Goal: Information Seeking & Learning: Learn about a topic

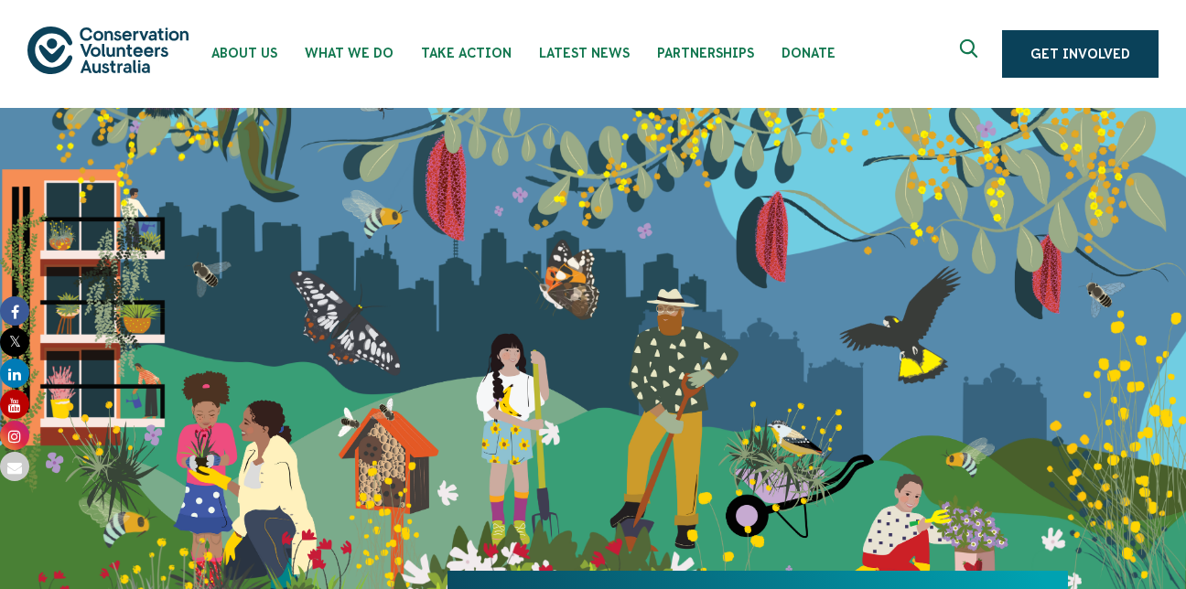
click at [963, 44] on use "Expand search box" at bounding box center [968, 48] width 17 height 18
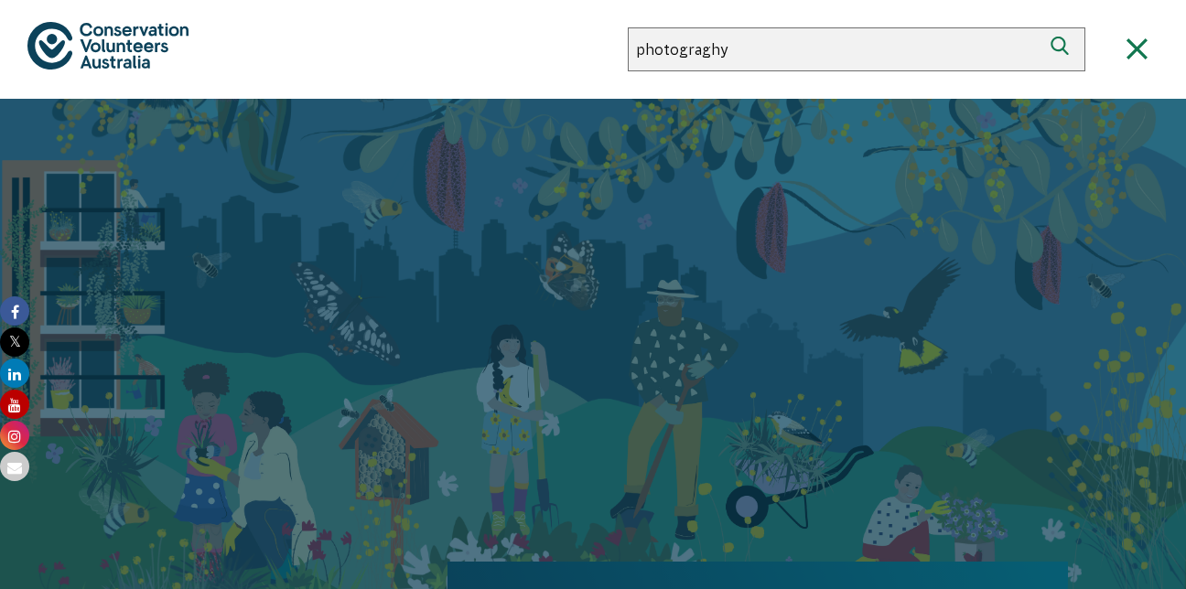
type input "photograghy"
click at [1041, 27] on button "Search" at bounding box center [1063, 49] width 44 height 44
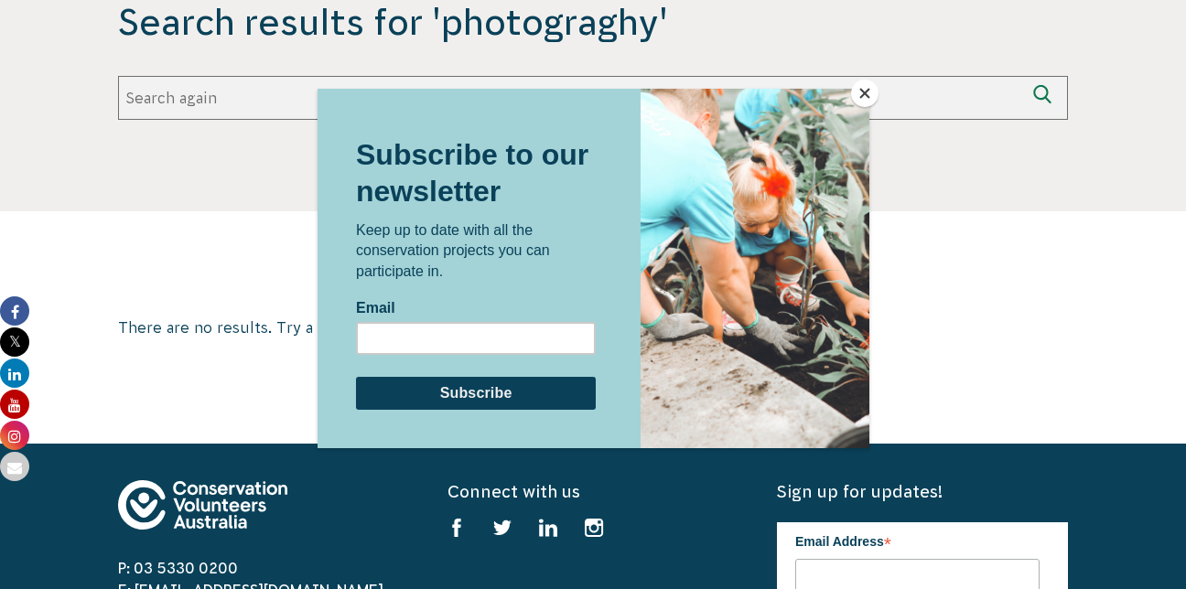
scroll to position [451, 0]
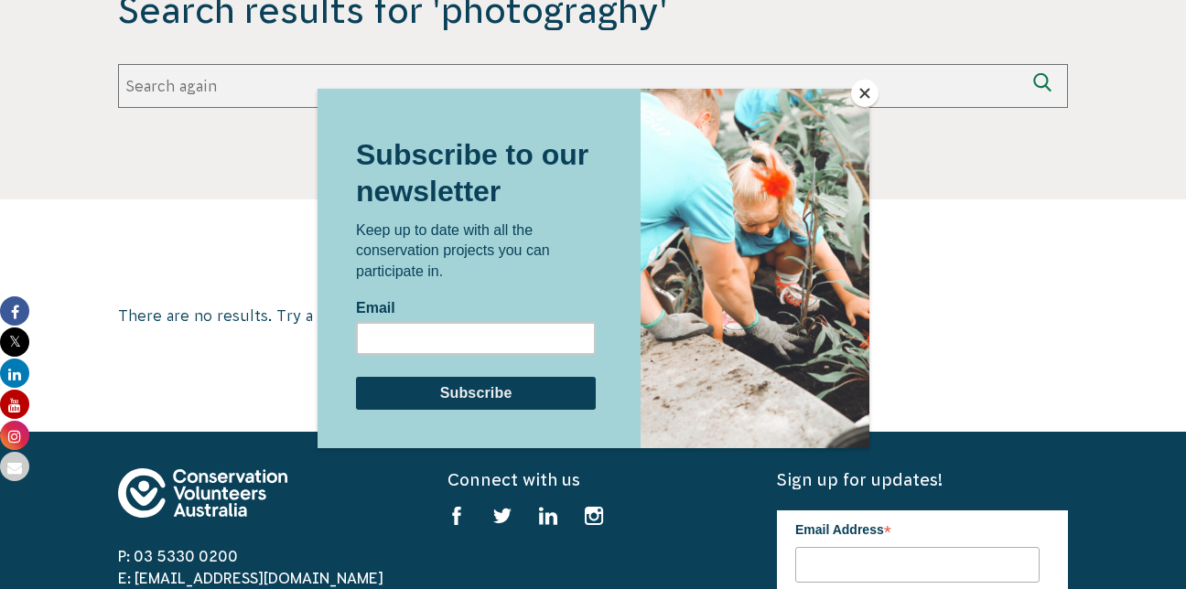
click at [863, 101] on button "Close" at bounding box center [864, 93] width 27 height 27
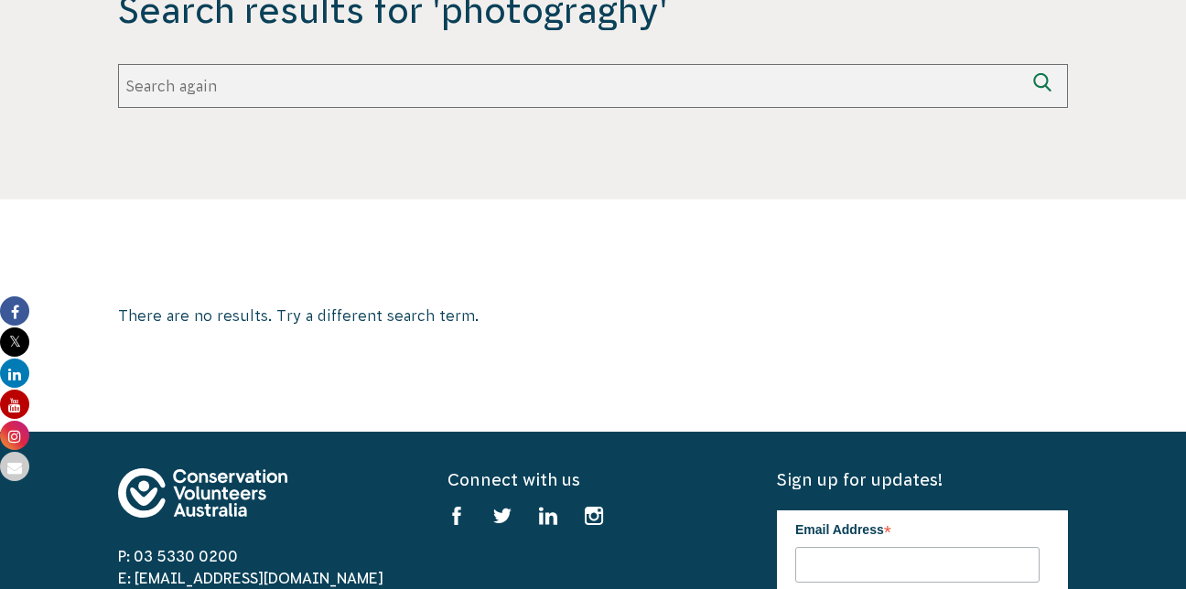
click at [660, 83] on input "Search again" at bounding box center [571, 86] width 906 height 44
type input "competition"
click at [1024, 64] on button "Search again" at bounding box center [1046, 86] width 44 height 44
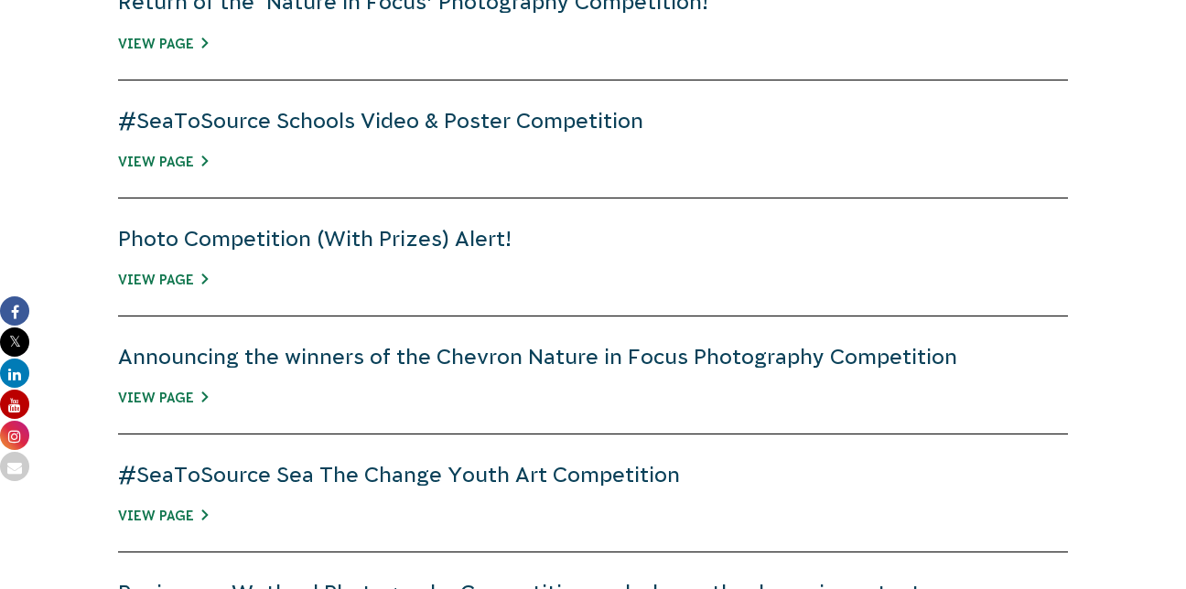
scroll to position [927, 0]
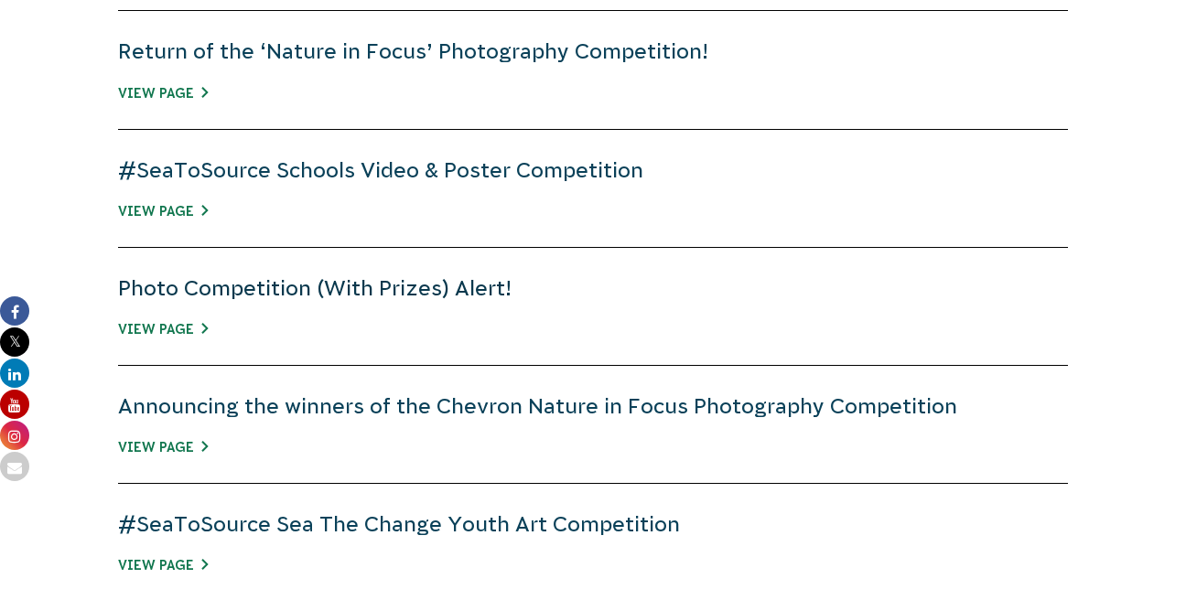
click at [384, 295] on link "Photo Competition (With Prizes) Alert!" at bounding box center [314, 288] width 393 height 24
click at [481, 49] on link "Return of the ‘Nature in Focus’ Photography Competition!" at bounding box center [413, 51] width 590 height 24
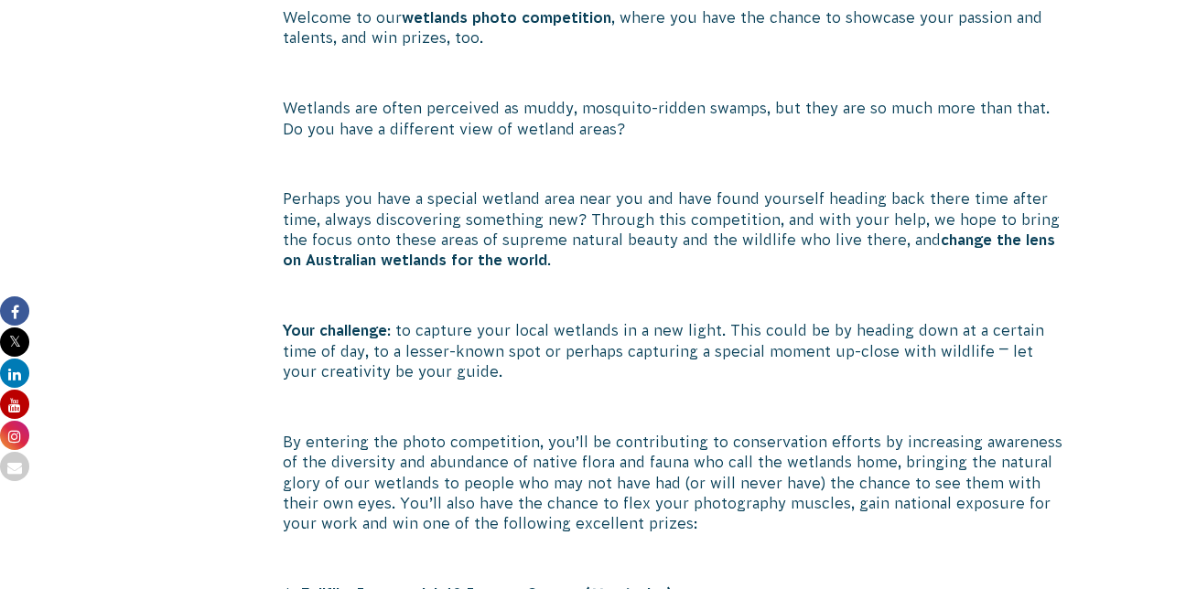
scroll to position [1269, 0]
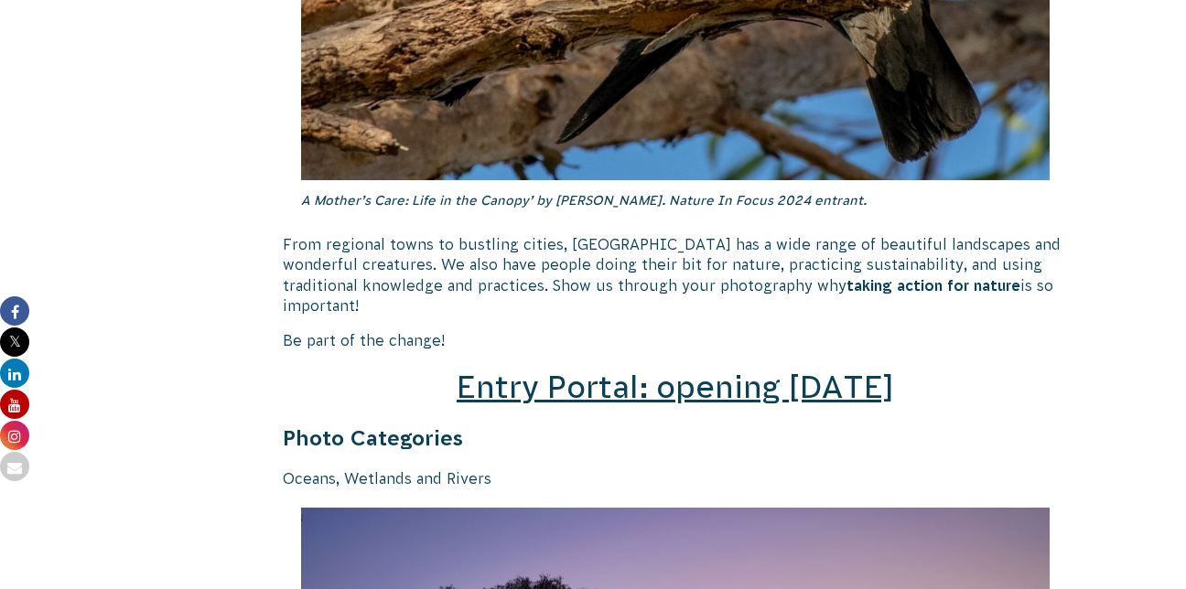
scroll to position [2538, 0]
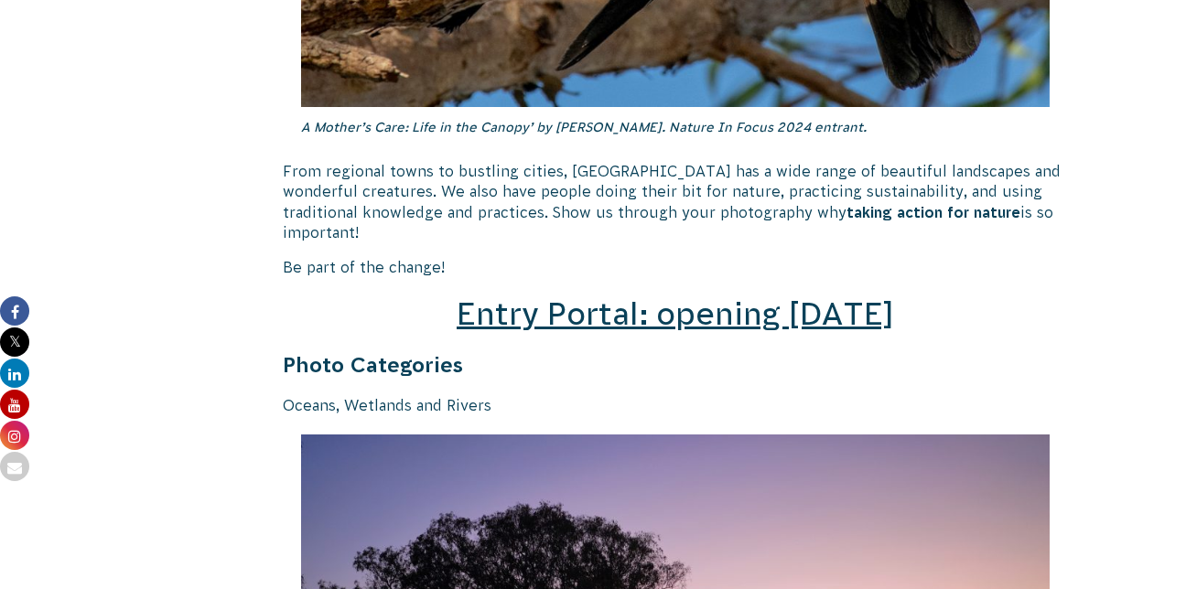
click at [719, 304] on span "Entry Portal: opening [DATE]" at bounding box center [674, 313] width 437 height 35
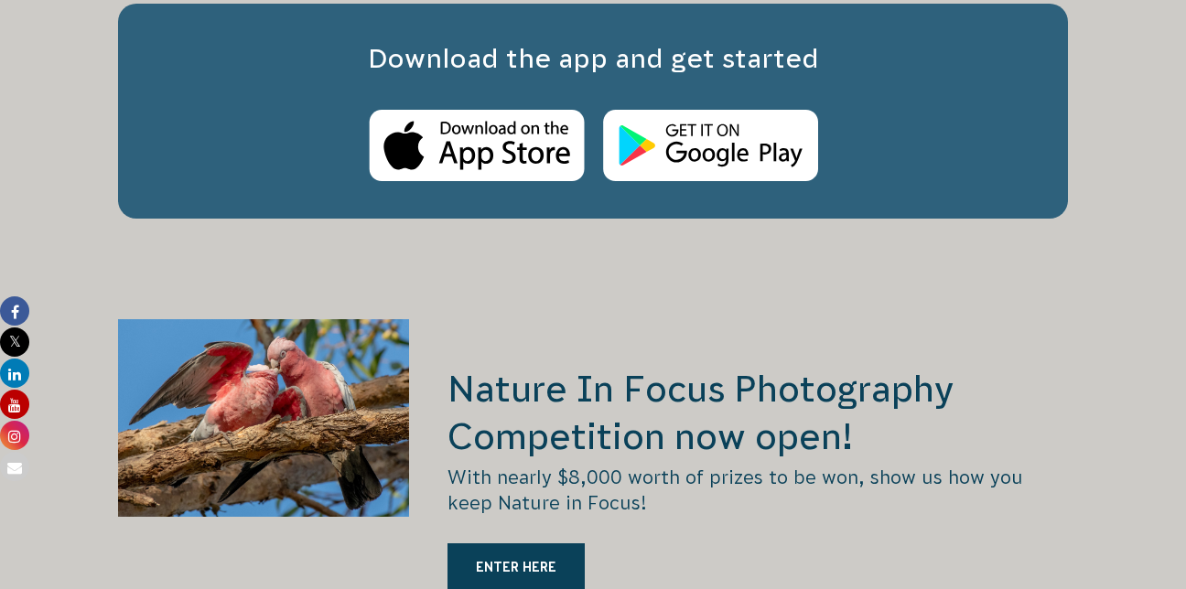
scroll to position [3394, 0]
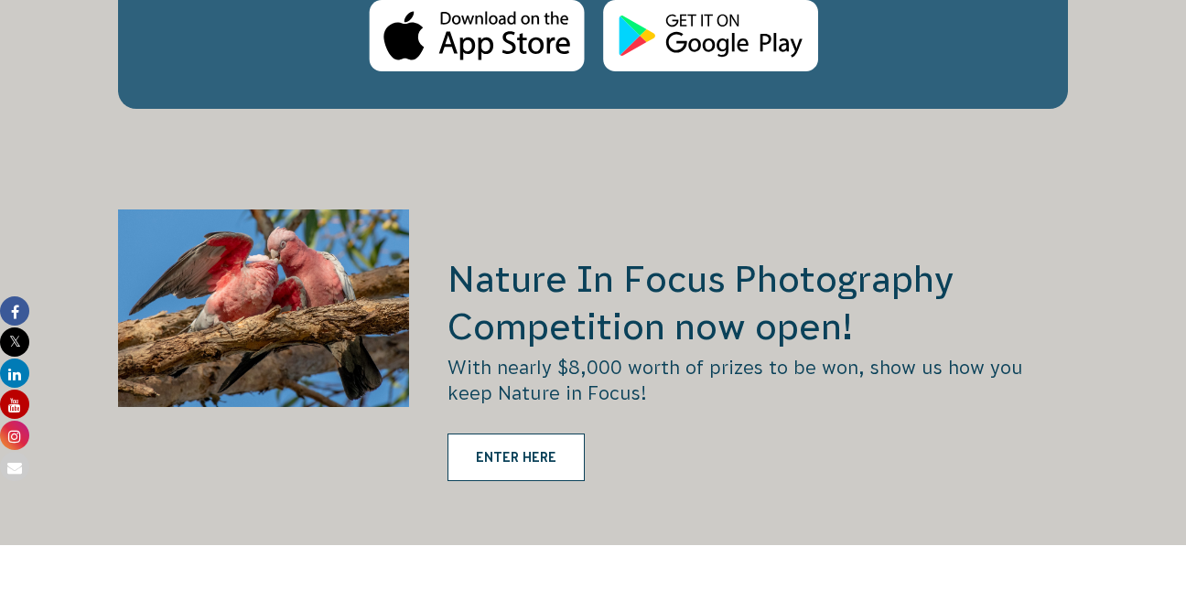
click at [572, 434] on link "ENTER HERE" at bounding box center [515, 458] width 137 height 48
